Goal: Transaction & Acquisition: Book appointment/travel/reservation

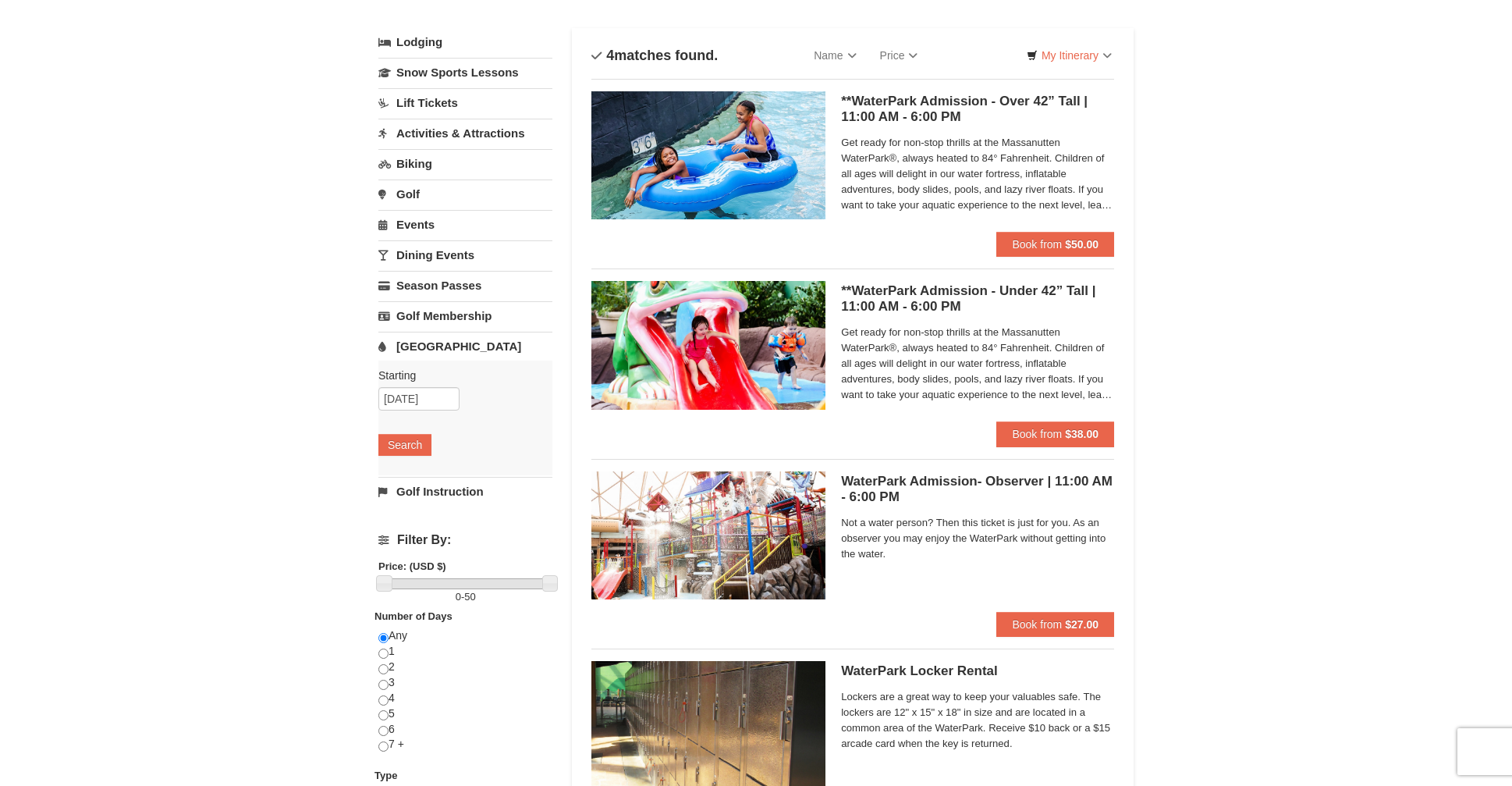
scroll to position [48, 0]
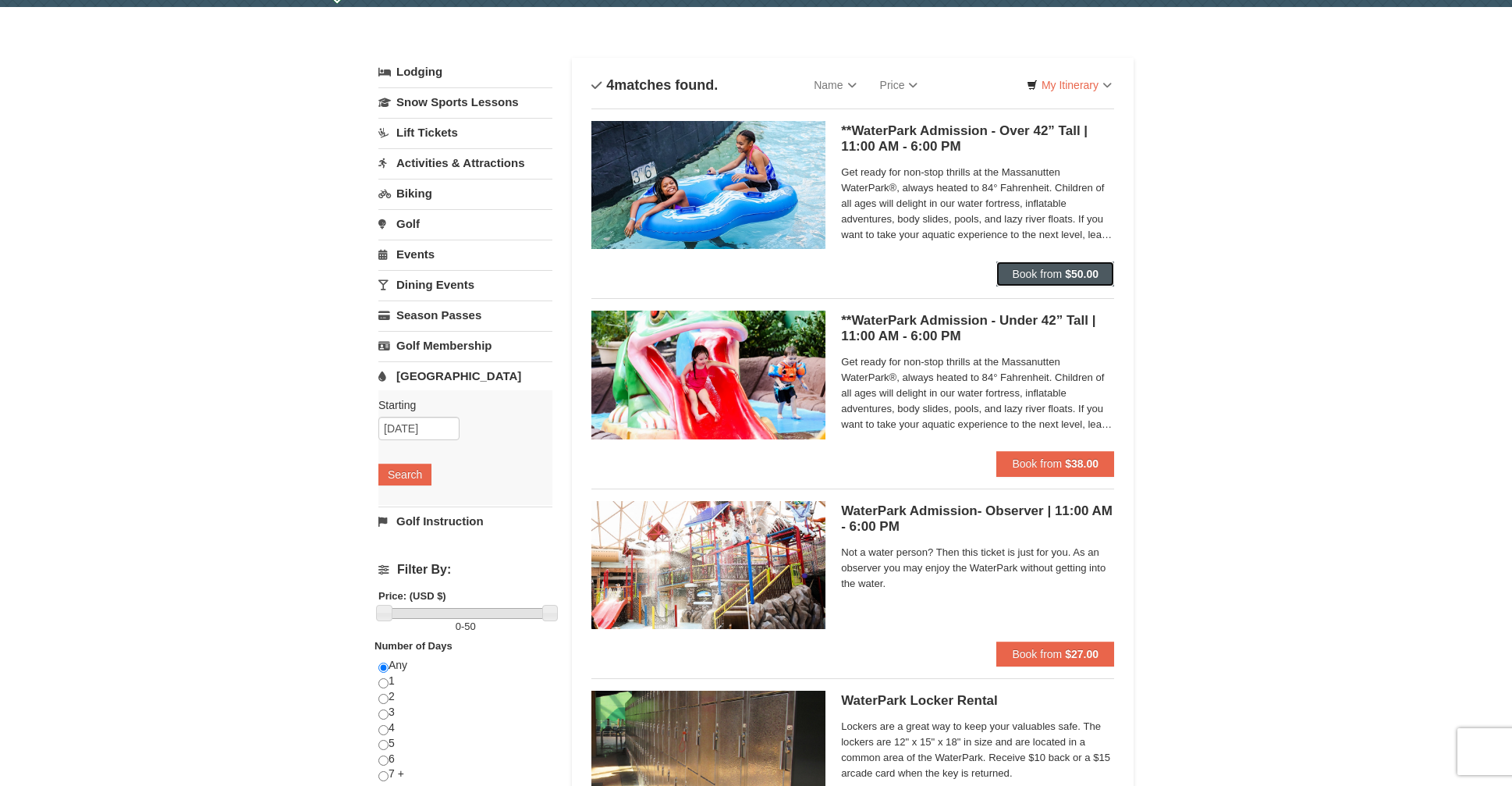
click at [1052, 274] on span "Book from" at bounding box center [1037, 274] width 50 height 13
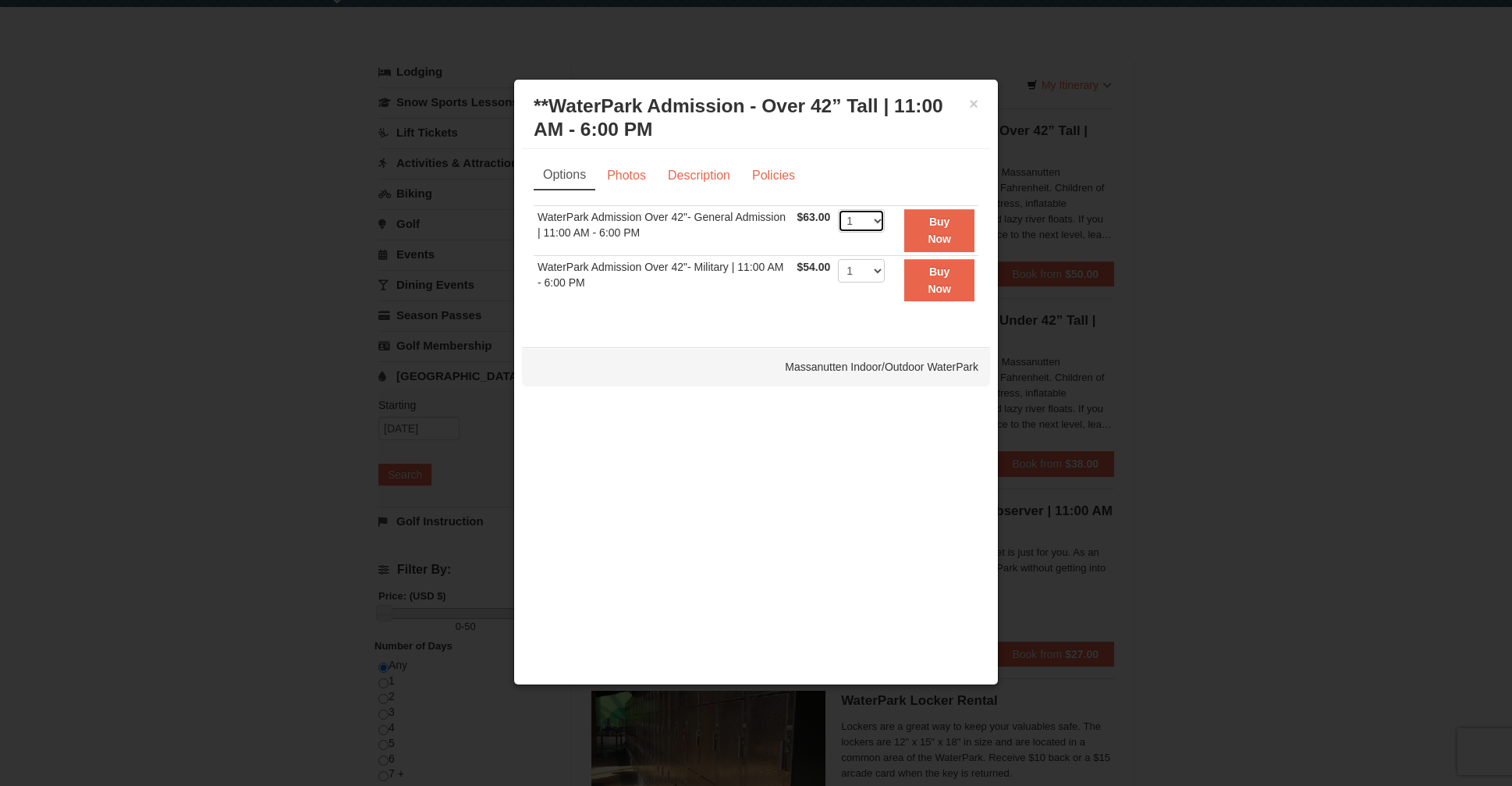
click at [877, 225] on select "1 2 3 4 5 6 7 8 9 10 11 12 13 14 15 16 17 18 19 20 21 22" at bounding box center [862, 221] width 47 height 23
select select "5"
click at [838, 209] on select "1 2 3 4 5 6 7 8 9 10 11 12 13 14 15 16 17 18 19 20 21 22" at bounding box center [862, 221] width 47 height 23
click at [941, 226] on strong "Buy Now" at bounding box center [939, 230] width 23 height 30
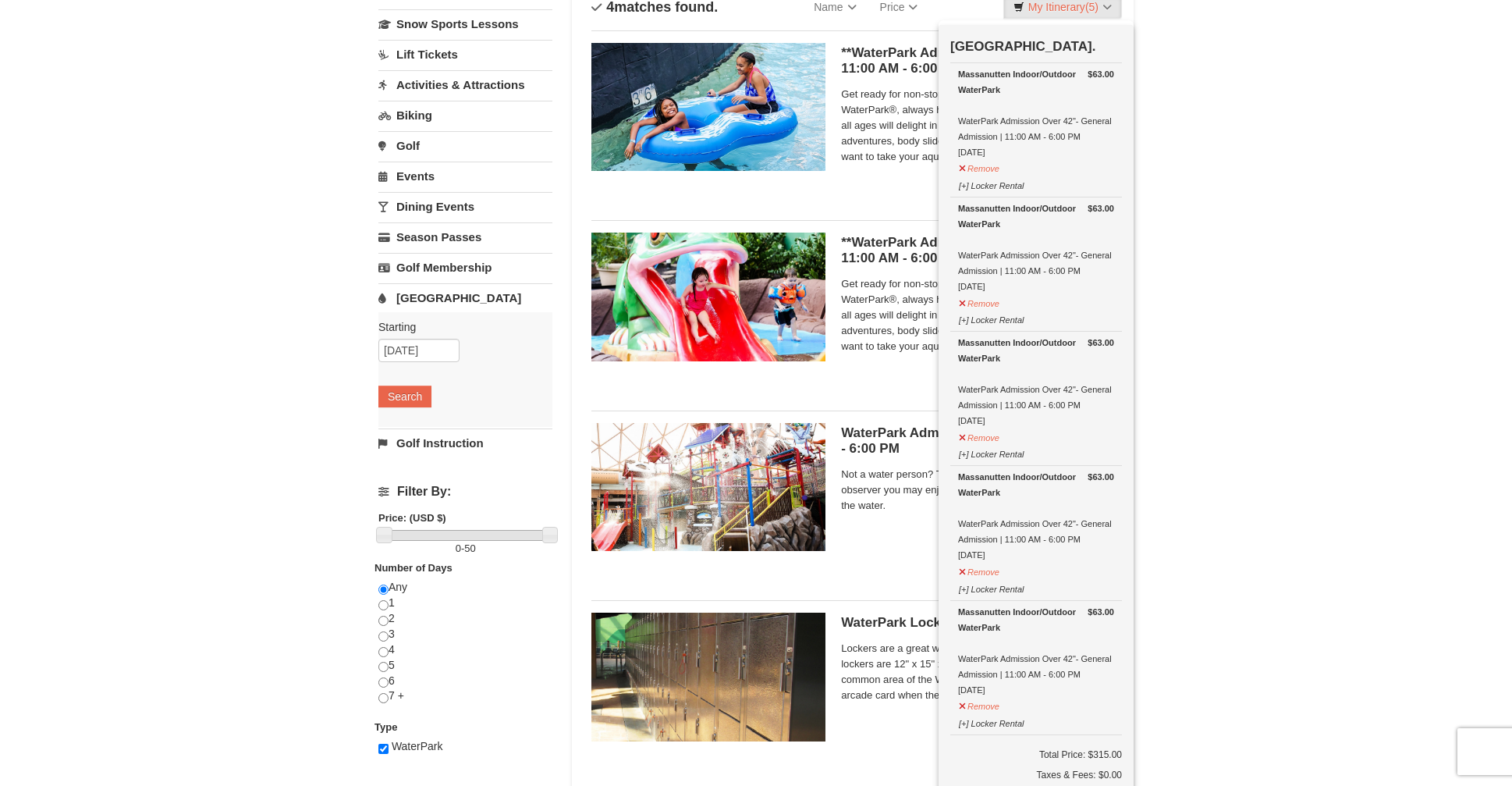
scroll to position [0, 0]
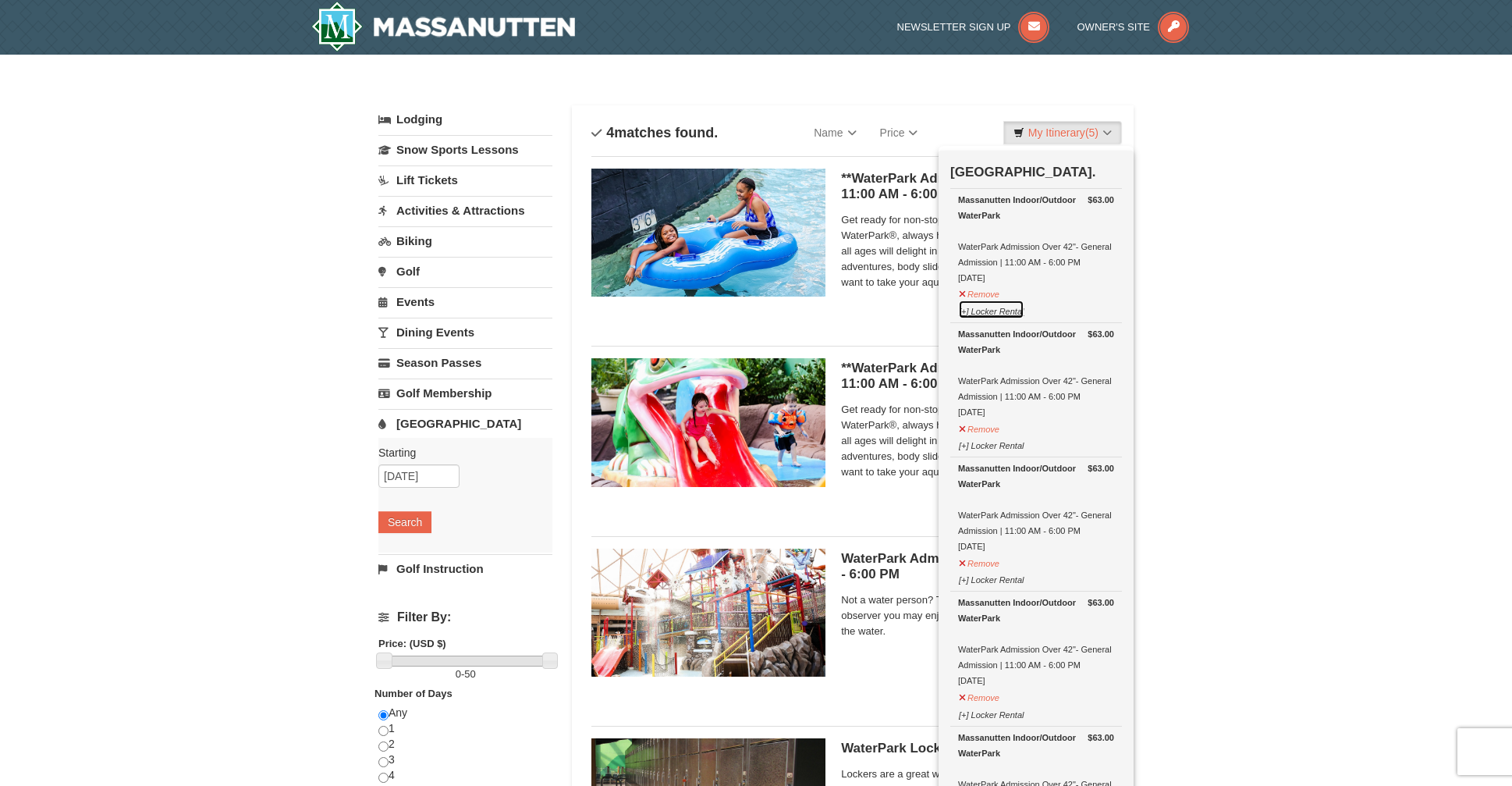
click at [996, 312] on button "[+] Locker Rental" at bounding box center [991, 309] width 67 height 20
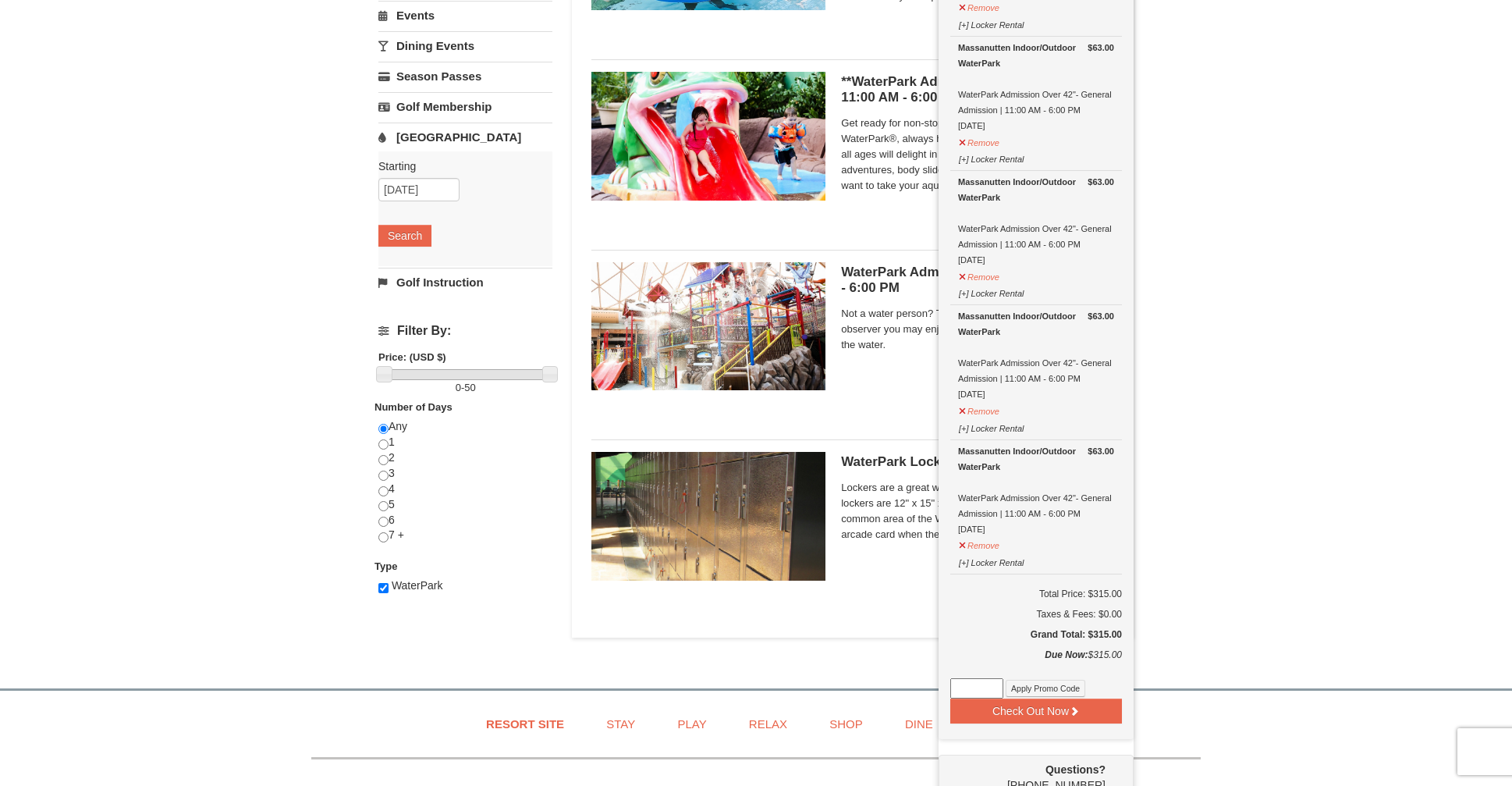
scroll to position [508, 0]
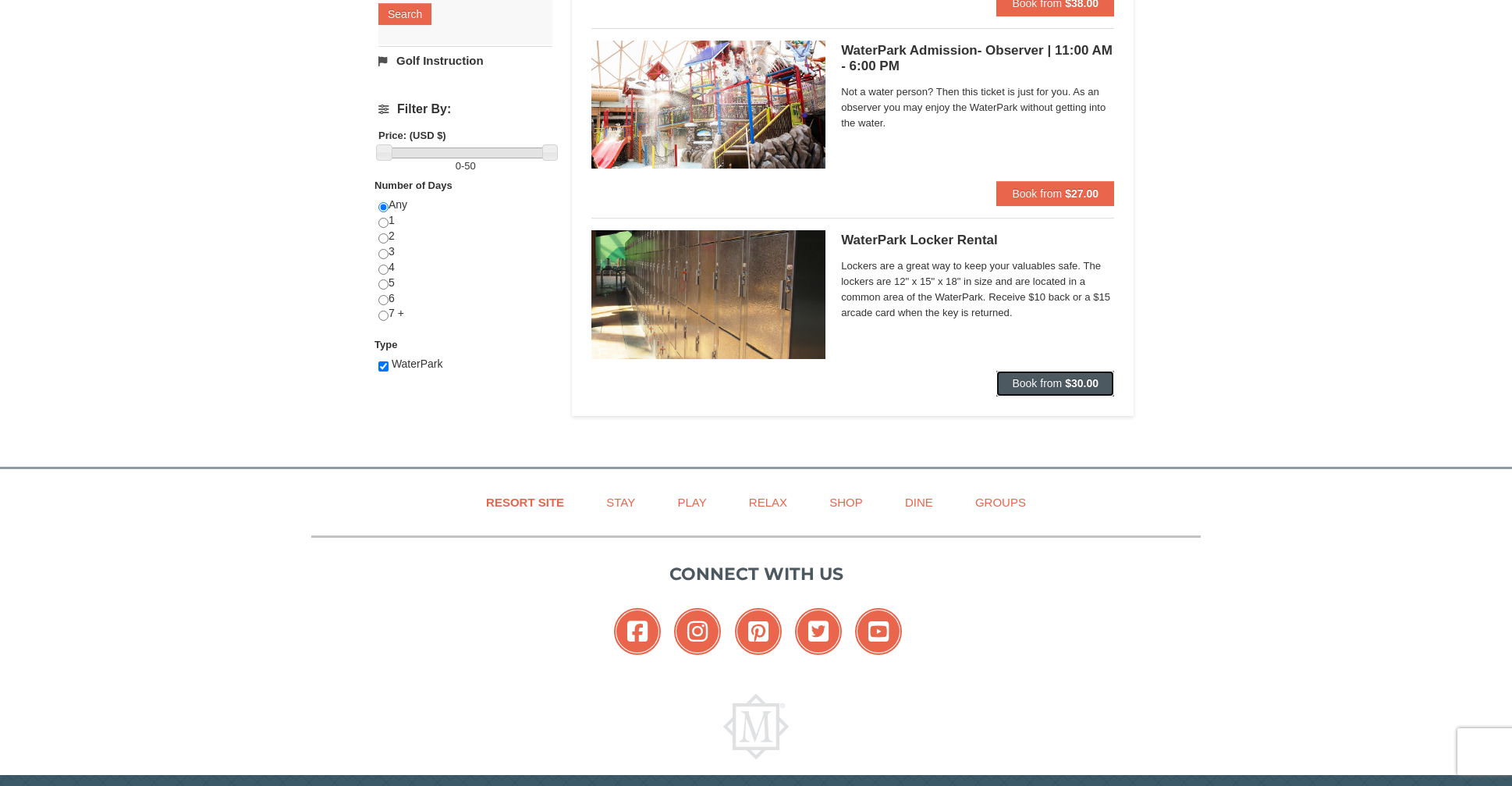
click at [1082, 382] on strong "$30.00" at bounding box center [1082, 383] width 34 height 13
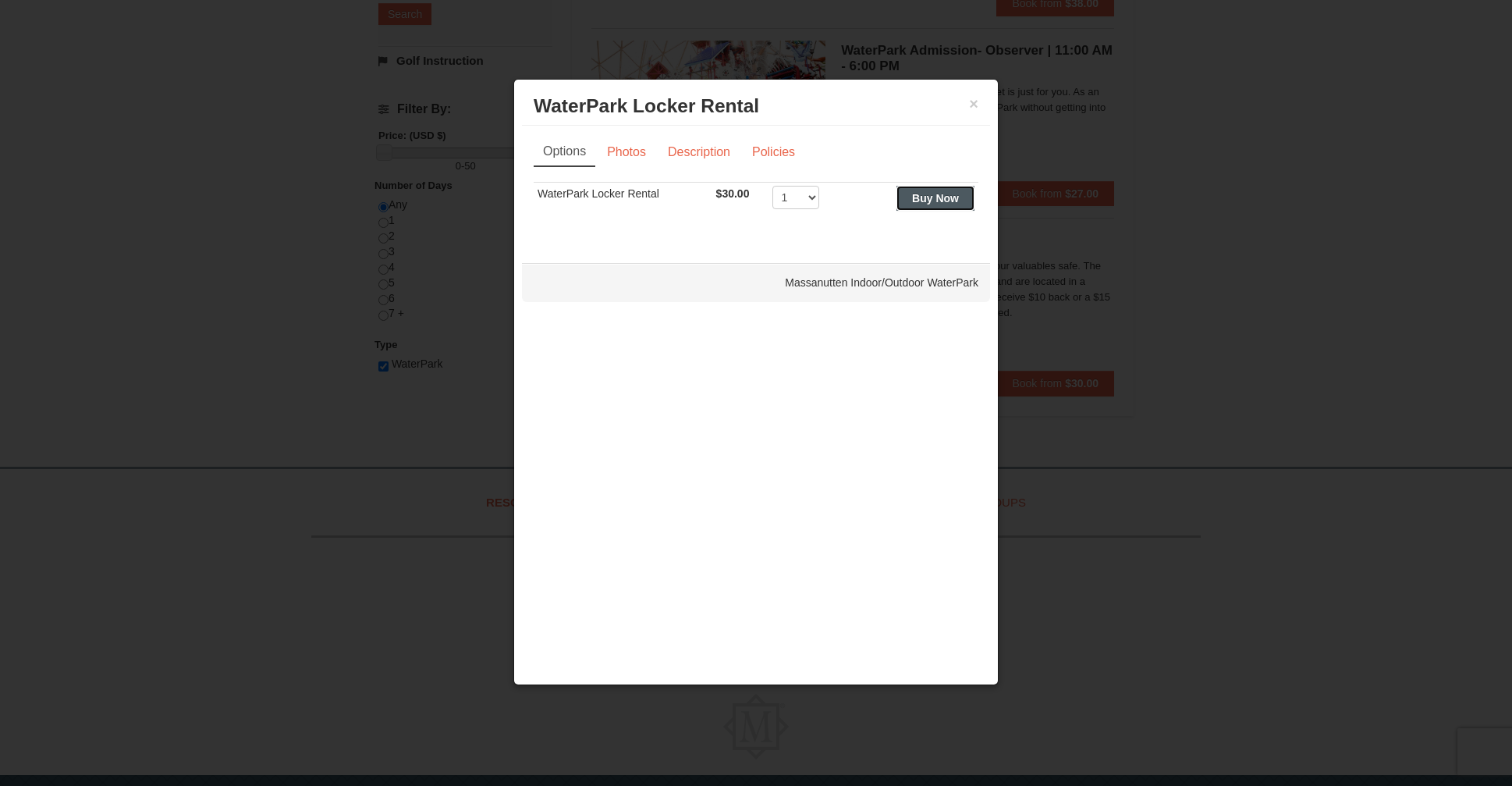
click at [920, 203] on strong "Buy Now" at bounding box center [935, 198] width 47 height 13
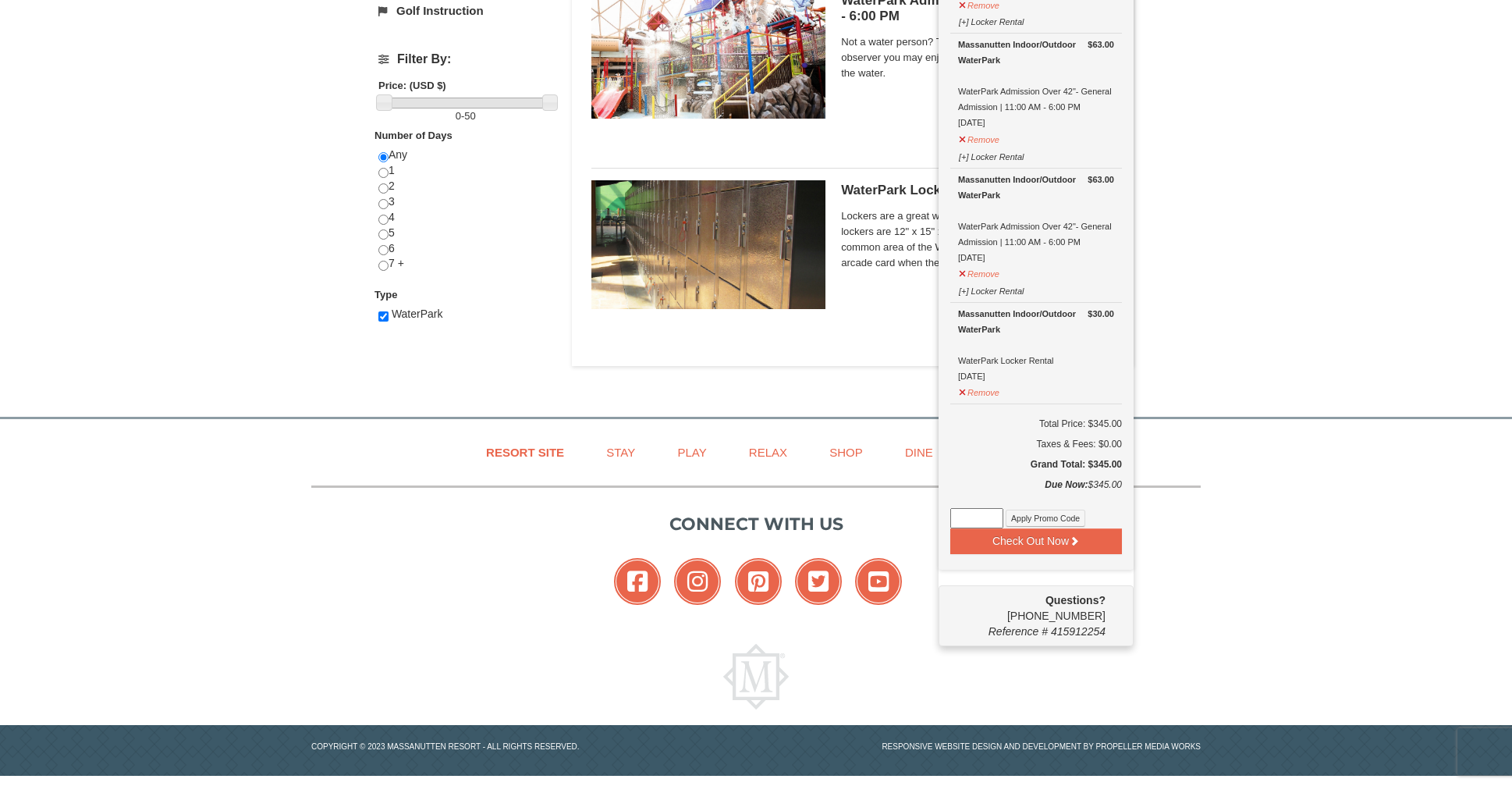
scroll to position [563, 0]
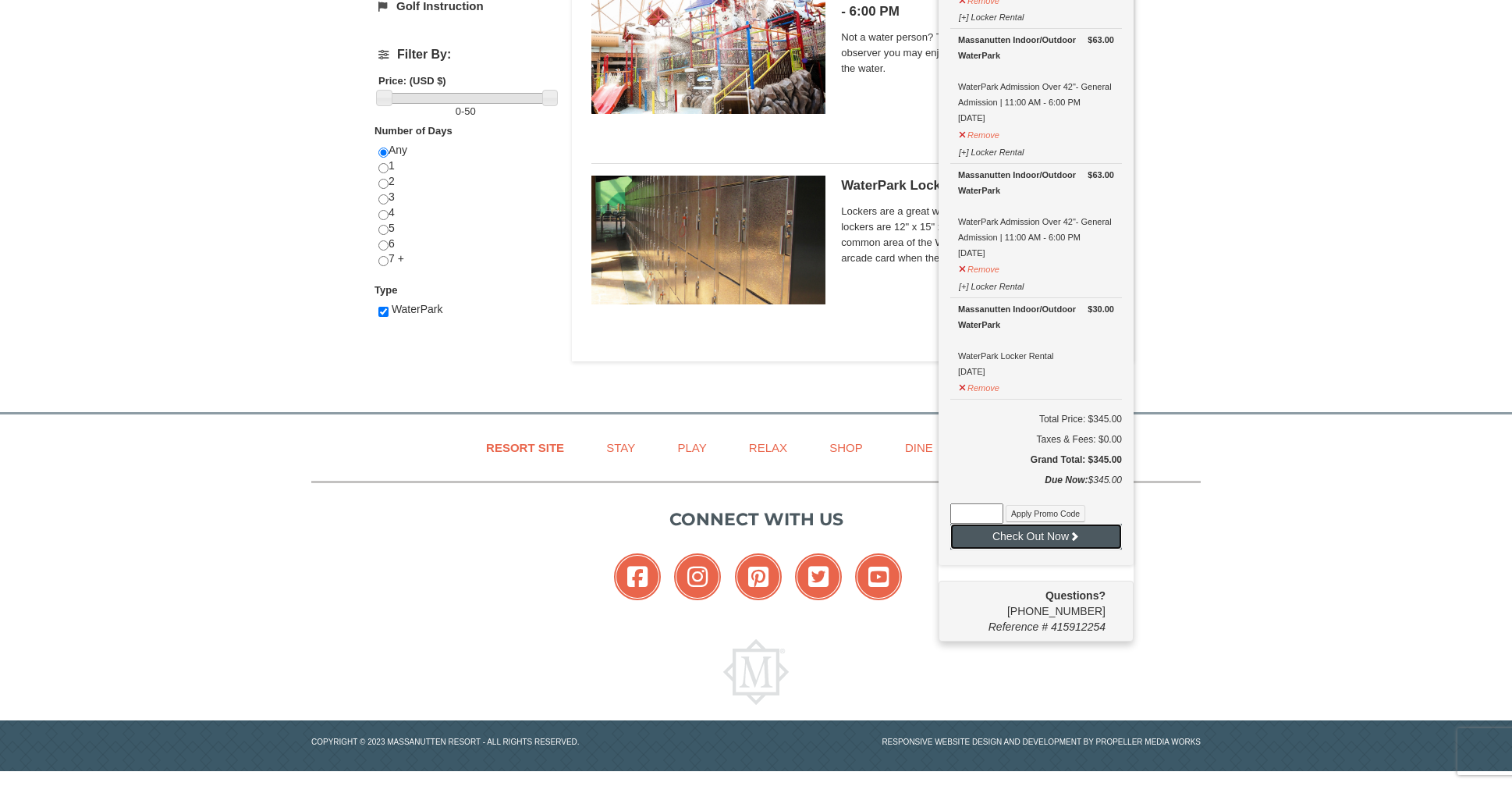
click at [1042, 539] on button "Check Out Now" at bounding box center [1035, 536] width 171 height 25
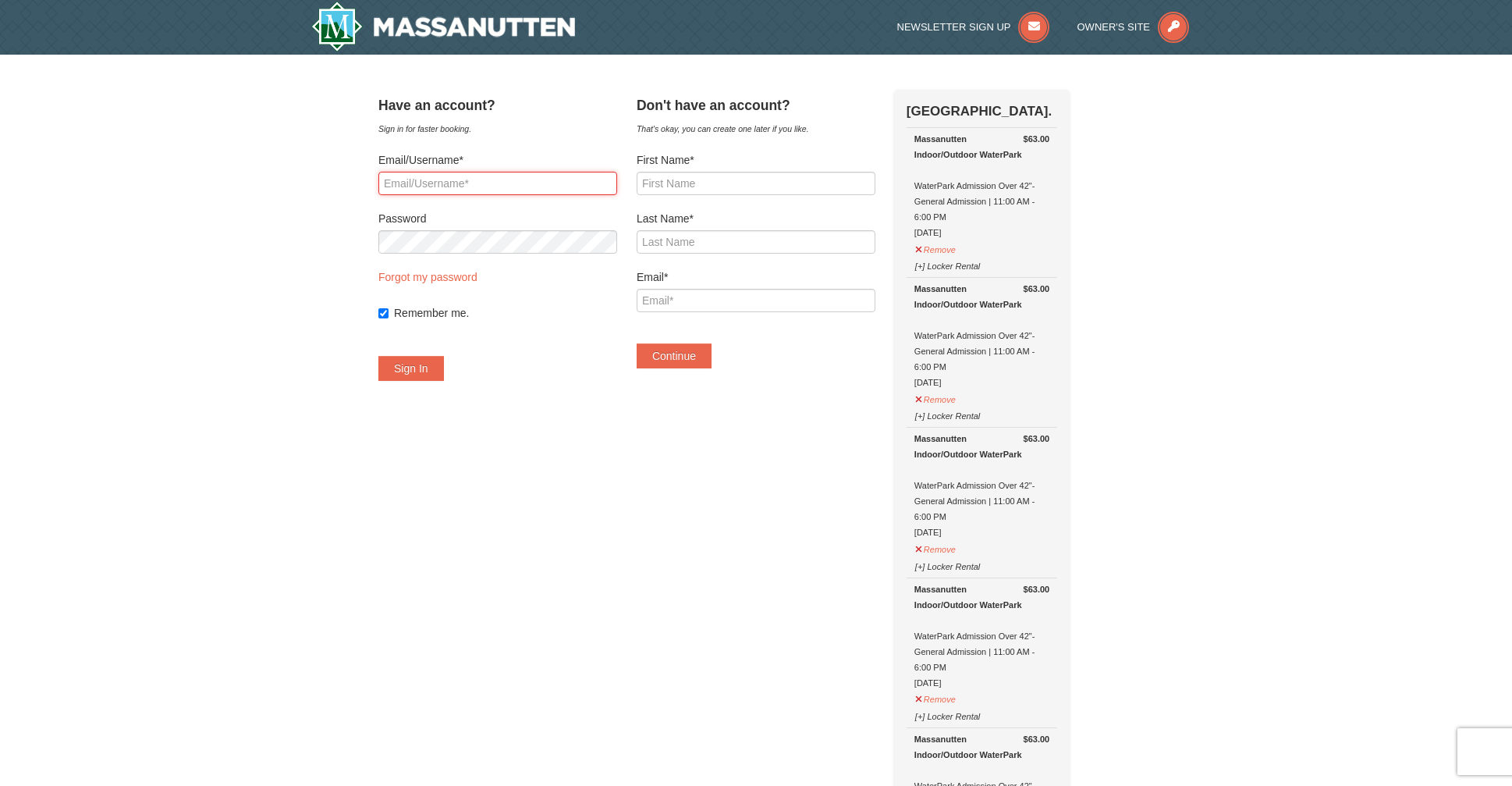
click at [541, 189] on input "Email/Username*" at bounding box center [497, 183] width 239 height 23
type input "justthekipps@gmail.com"
click at [378, 356] on button "Sign In" at bounding box center [411, 369] width 66 height 25
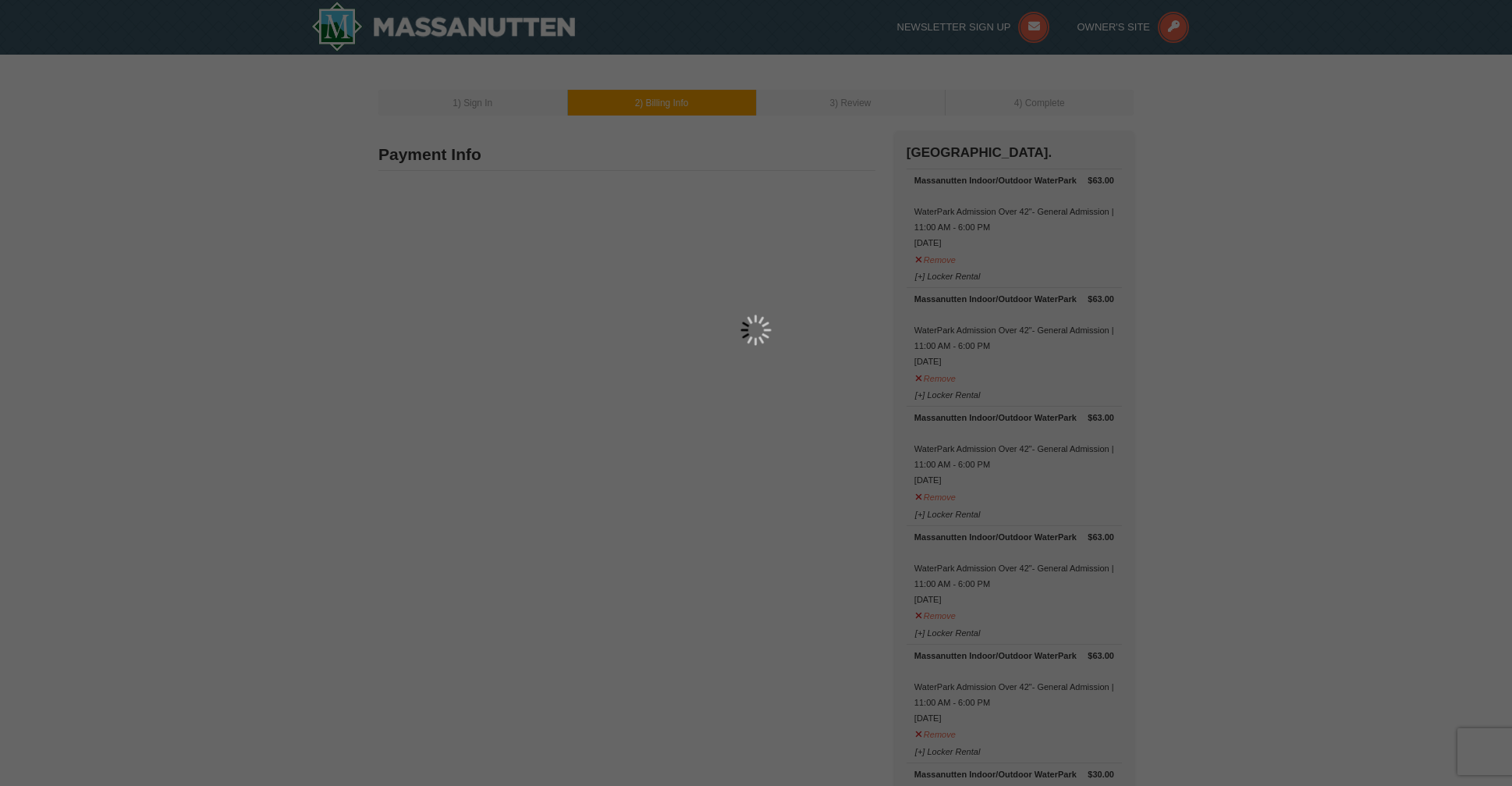
type input "4 Old Farm Road"
type input "Charlottesville"
type input "22903"
type input "713"
type input "252"
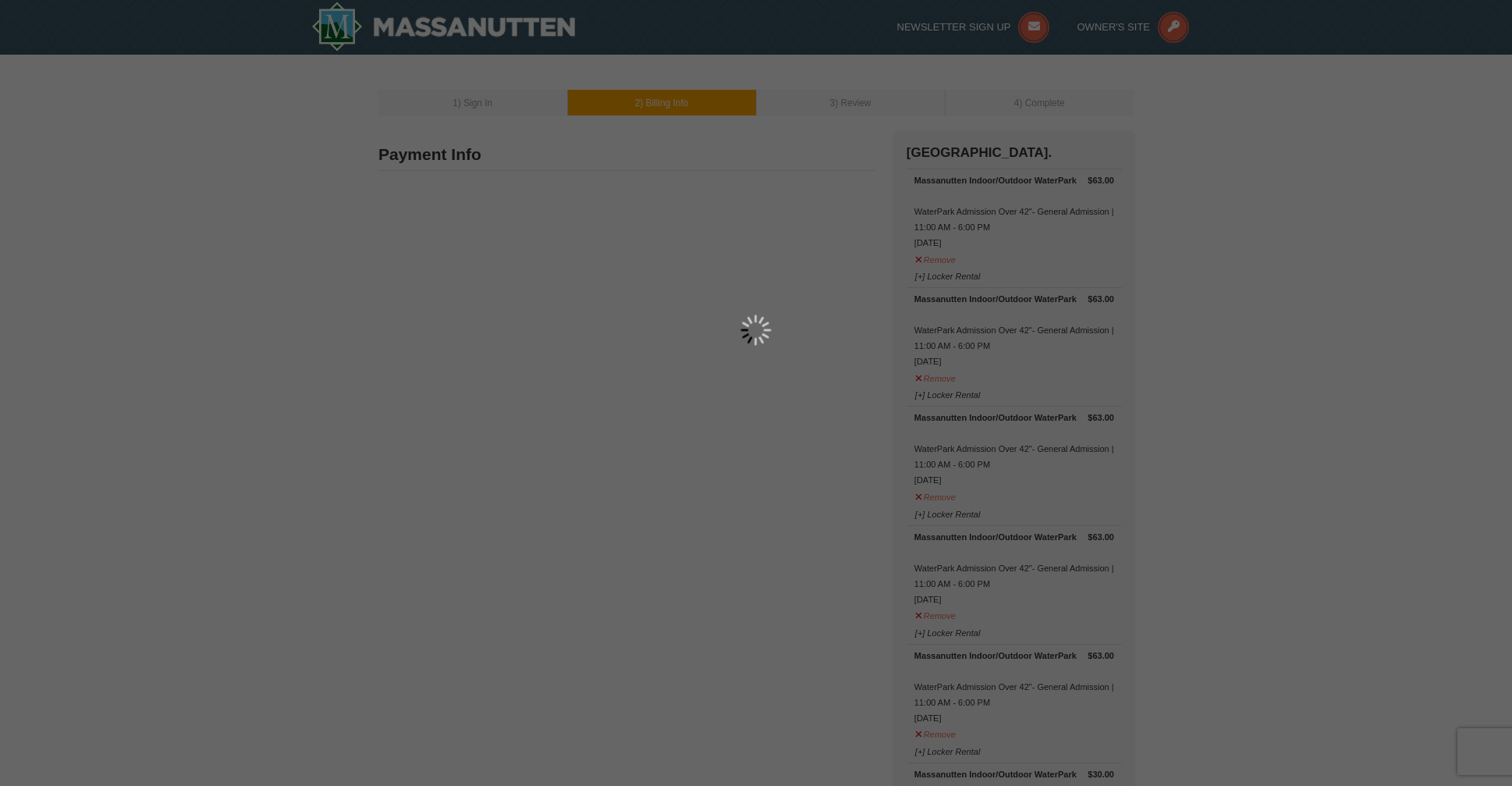
type input "4696"
type input "justthekipps@gmail.com"
select select "VA"
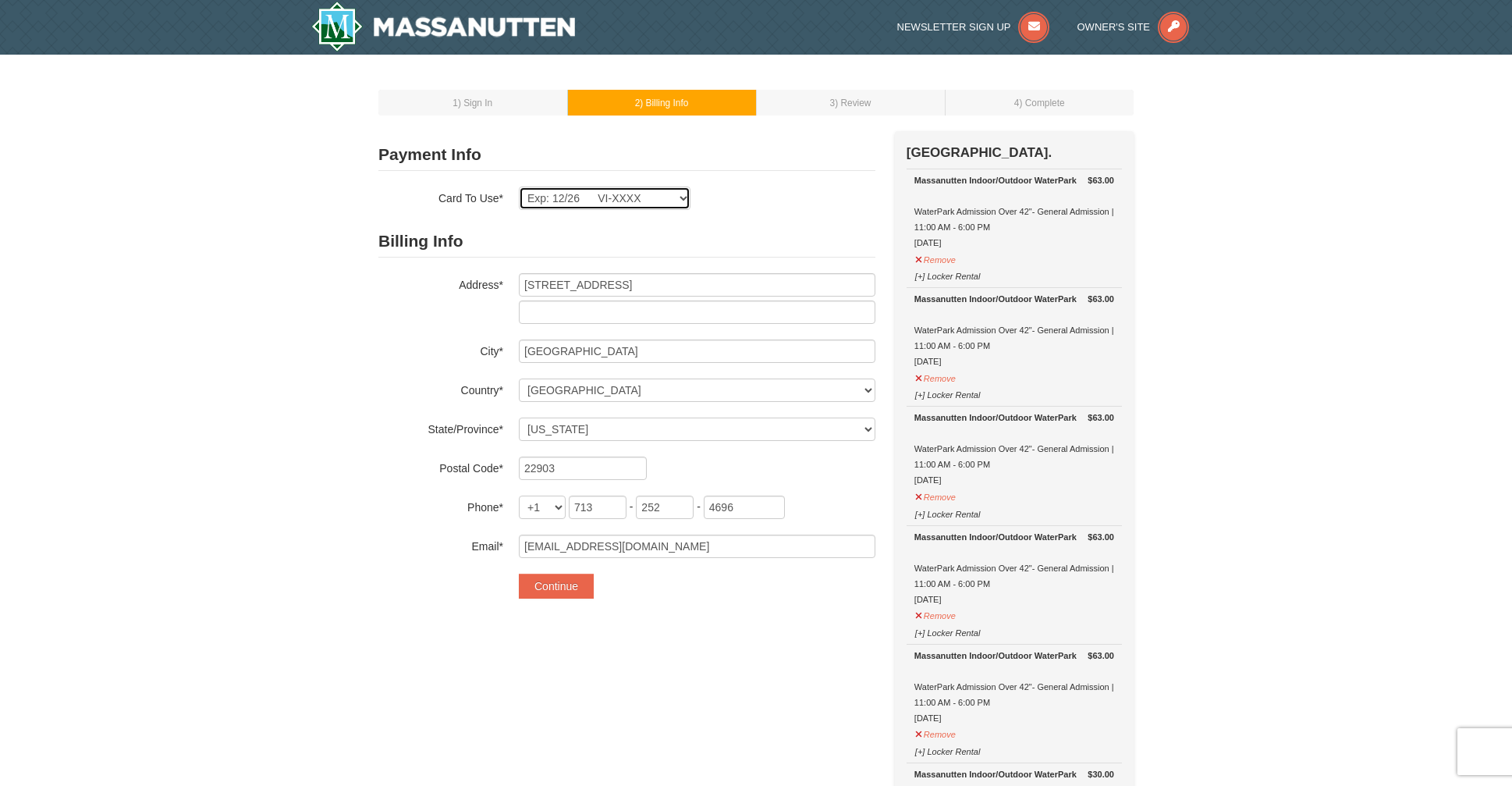
click at [639, 201] on select "Exp: 12/26 VI-XXXX New Card" at bounding box center [604, 198] width 171 height 23
click at [519, 186] on select "Exp: 12/26 VI-XXXX New Card" at bounding box center [604, 198] width 171 height 23
click at [563, 590] on button "Continue" at bounding box center [556, 586] width 75 height 25
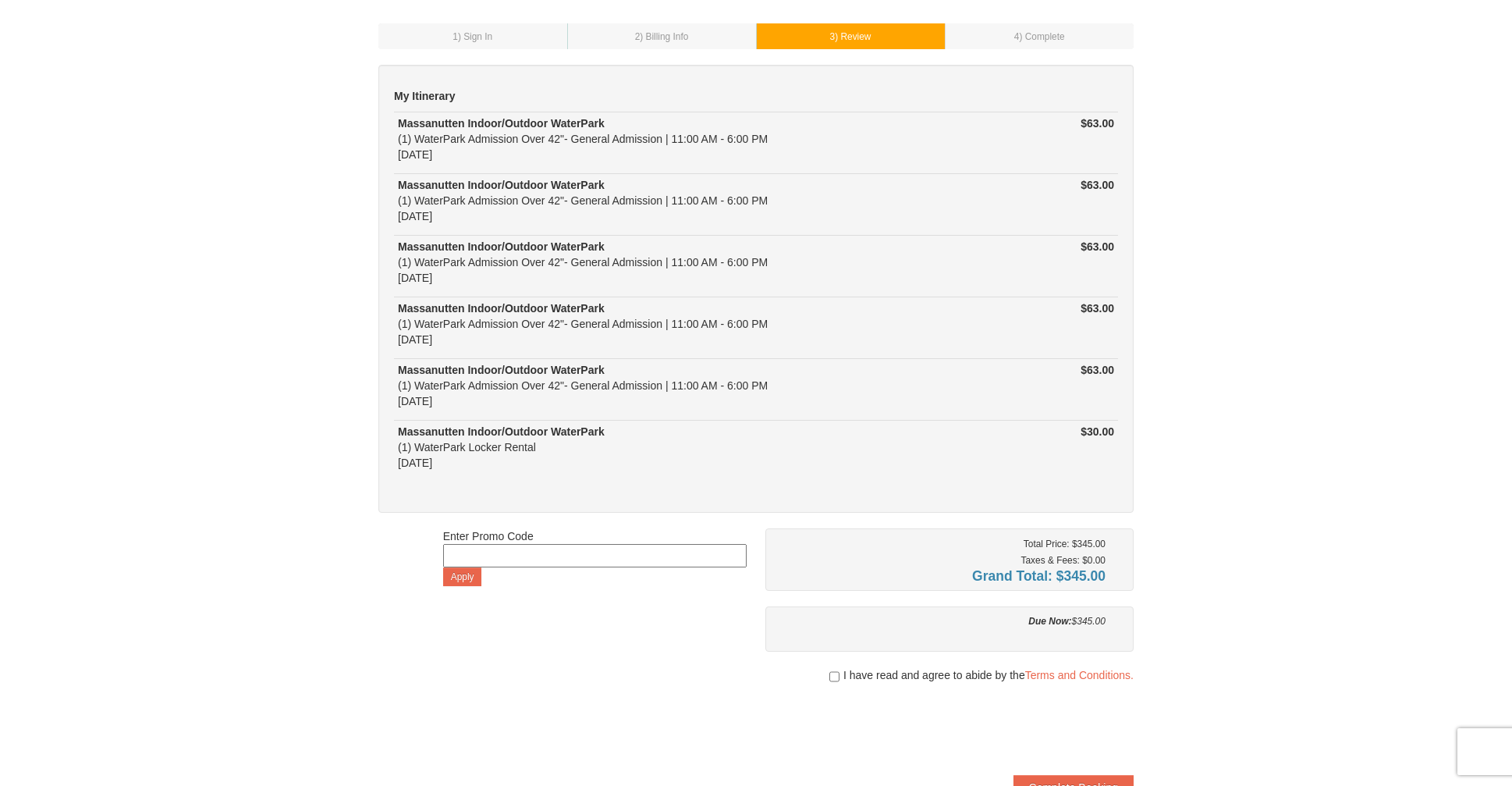
scroll to position [281, 0]
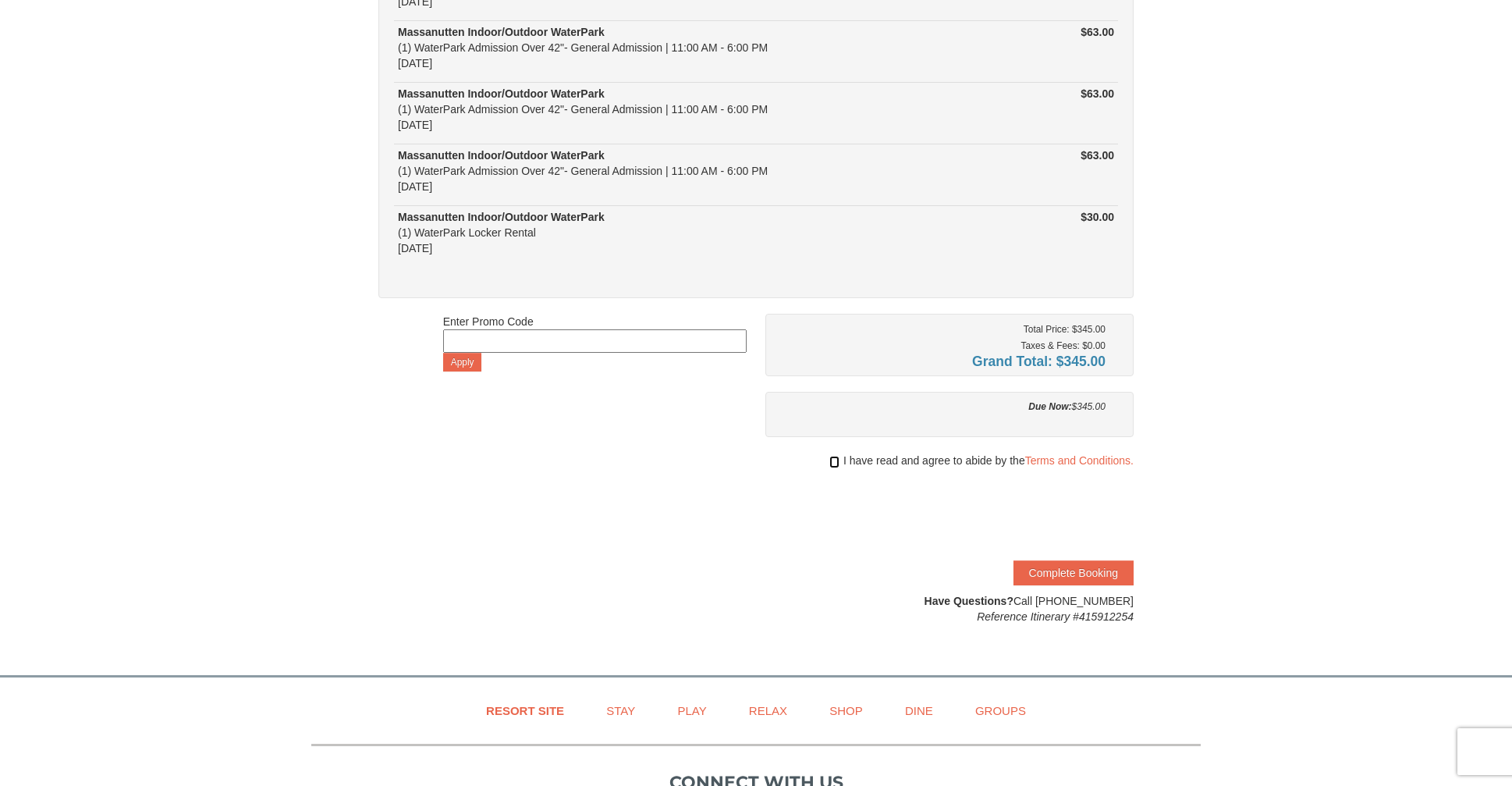
click at [833, 463] on input "checkbox" at bounding box center [834, 462] width 10 height 13
checkbox input "true"
click at [1057, 569] on button "Complete Booking" at bounding box center [1074, 573] width 121 height 25
